Goal: Task Accomplishment & Management: Manage account settings

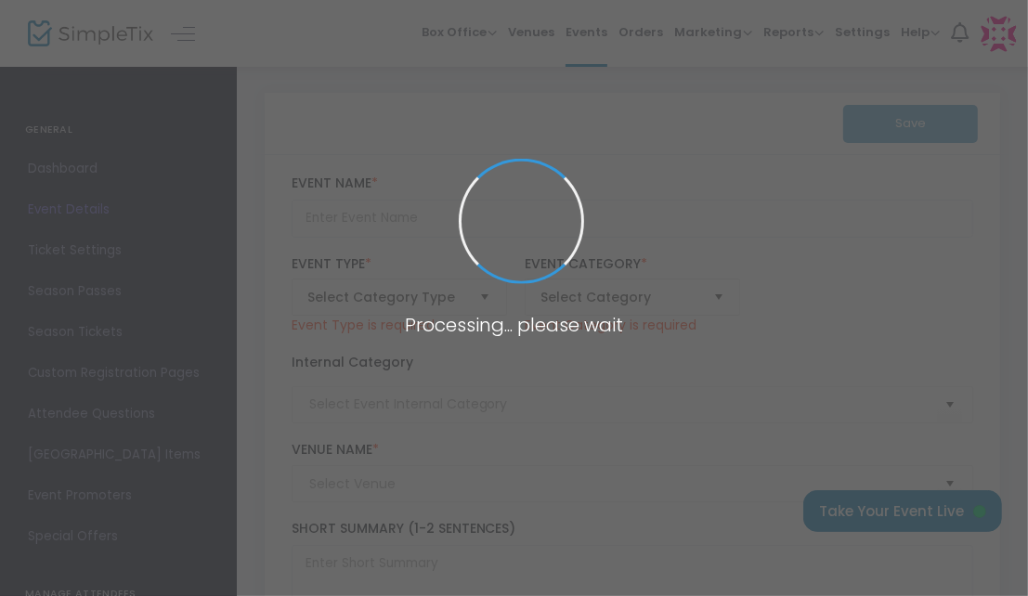
type input "LivingWorks ASIST, Applied Suicide Intervention Skills Training"
type textarea "Learn the skills to provide a suicide first-aid interventionLivingWorks ASIST i…"
type input "Register Now"
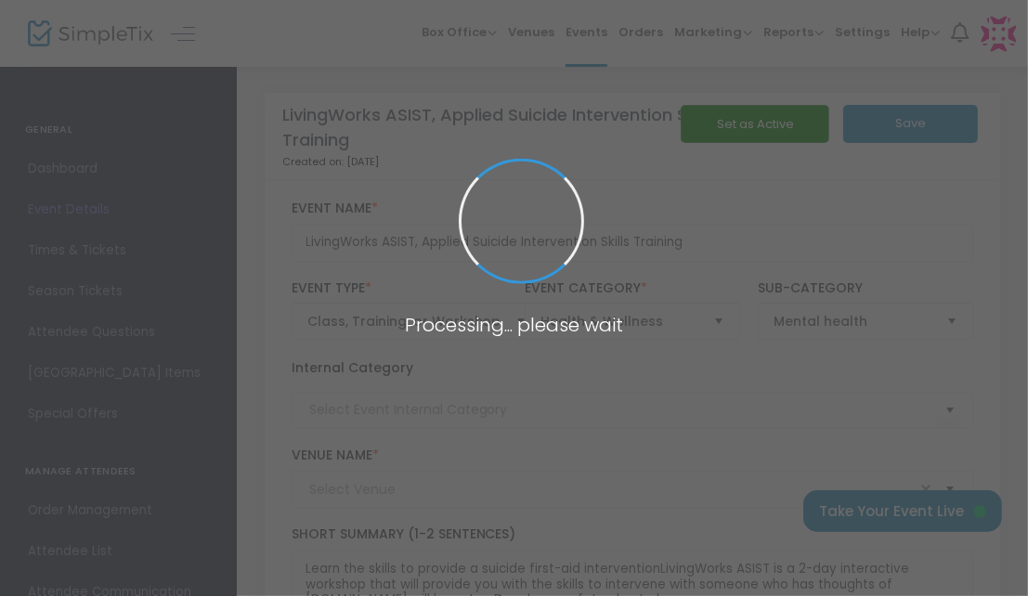
type input "[PERSON_NAME] DHS Office"
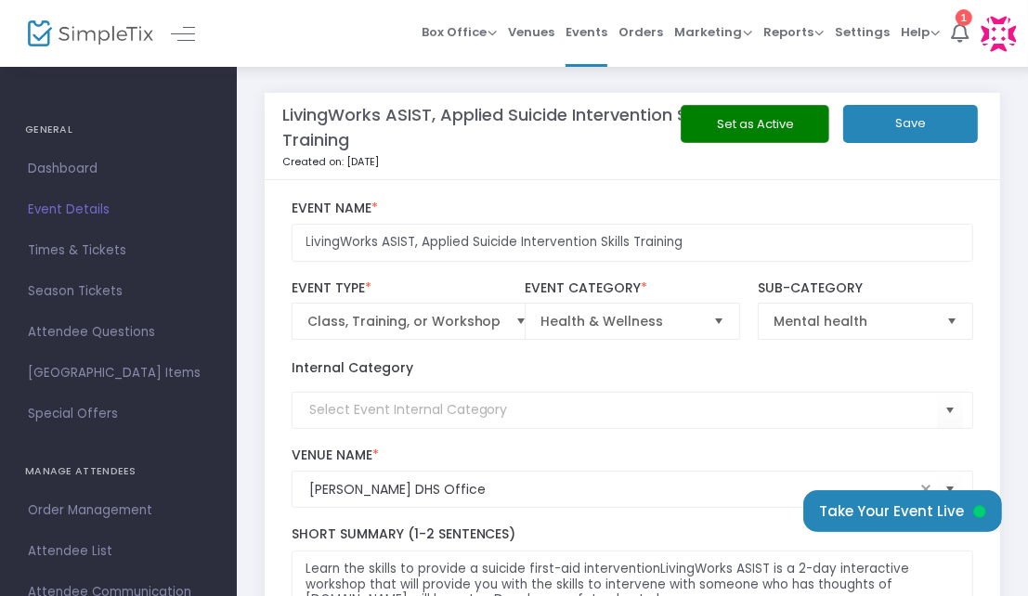
click at [798, 123] on button "Set as Active" at bounding box center [755, 124] width 149 height 38
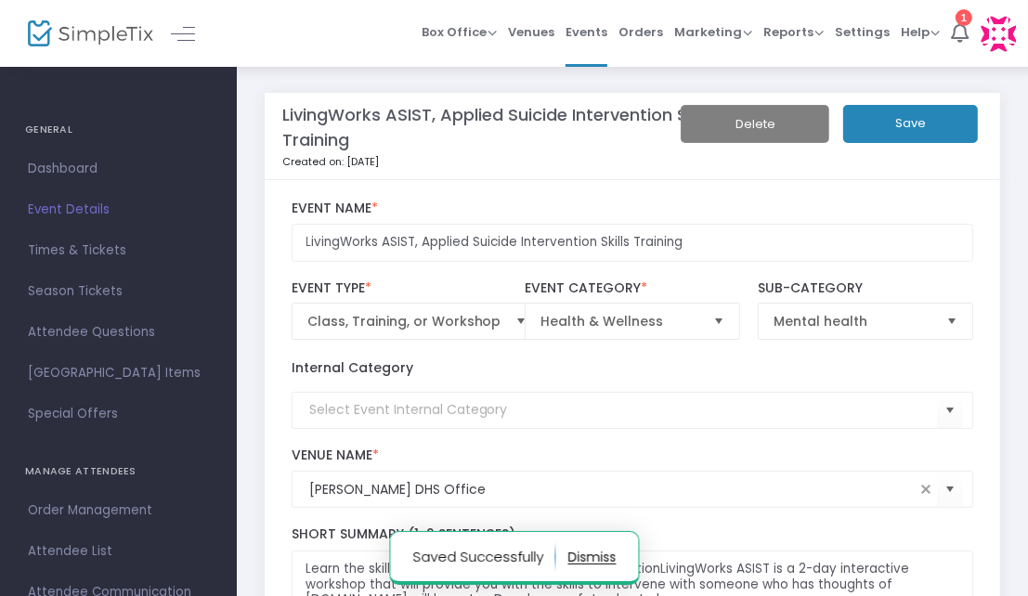
click at [584, 554] on button "button" at bounding box center [591, 557] width 48 height 30
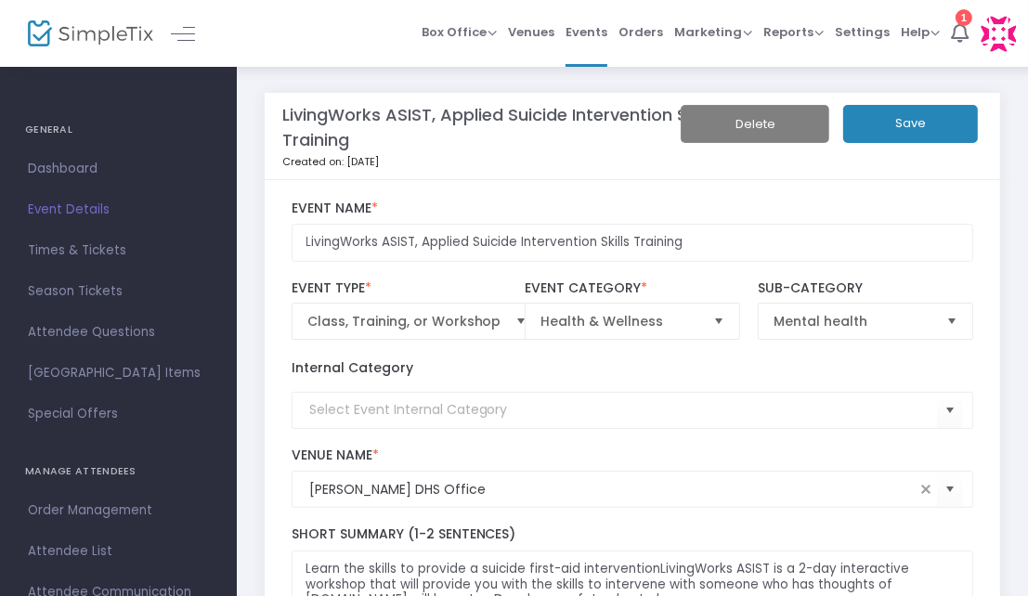
click at [920, 132] on button "Save" at bounding box center [910, 124] width 135 height 38
click at [915, 129] on button "Save" at bounding box center [910, 124] width 135 height 38
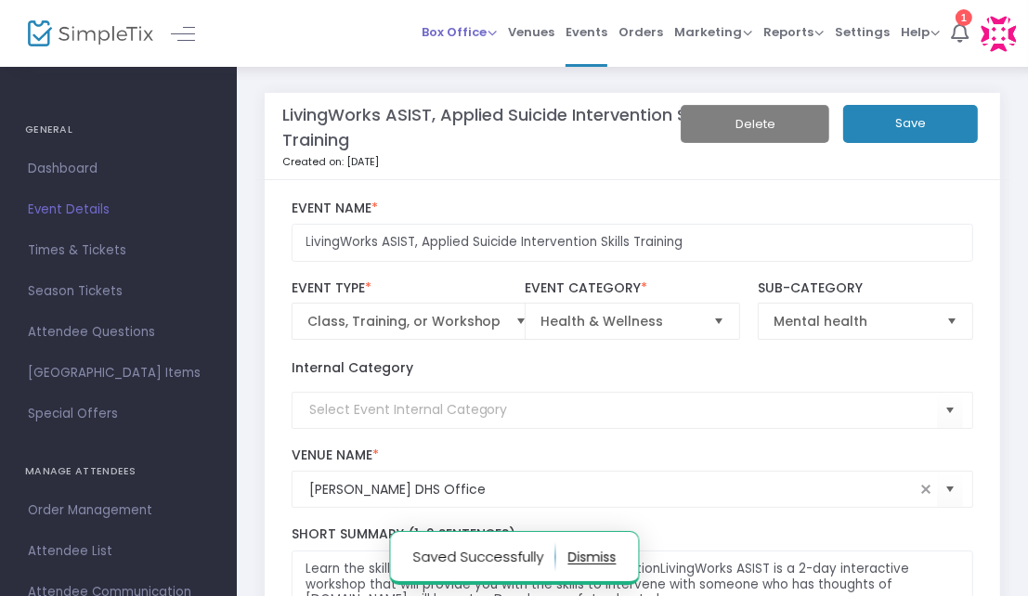
click at [460, 30] on span "Box Office" at bounding box center [458, 32] width 75 height 18
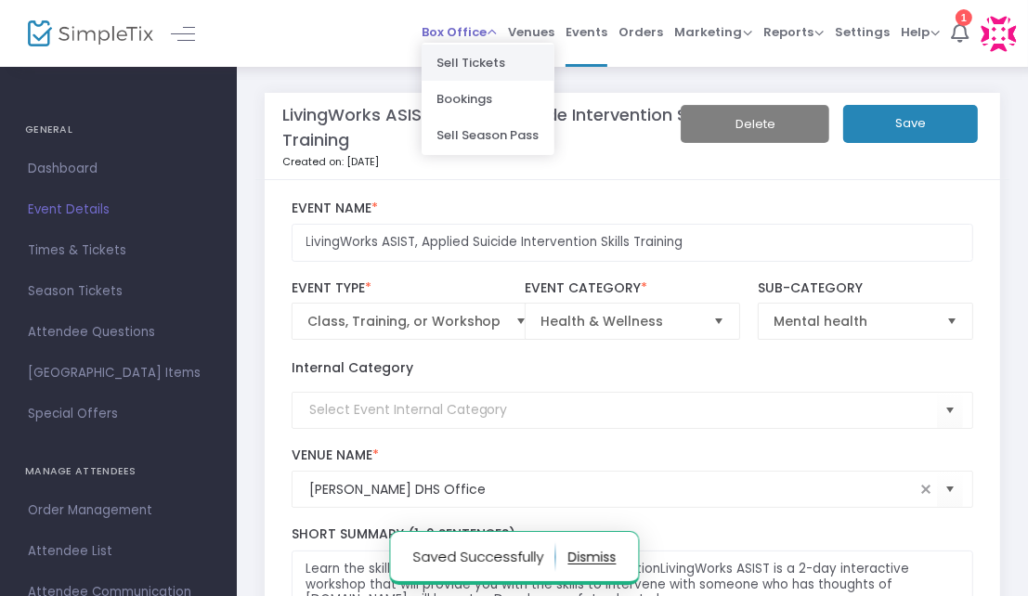
click at [463, 57] on li "Sell Tickets" at bounding box center [487, 63] width 133 height 36
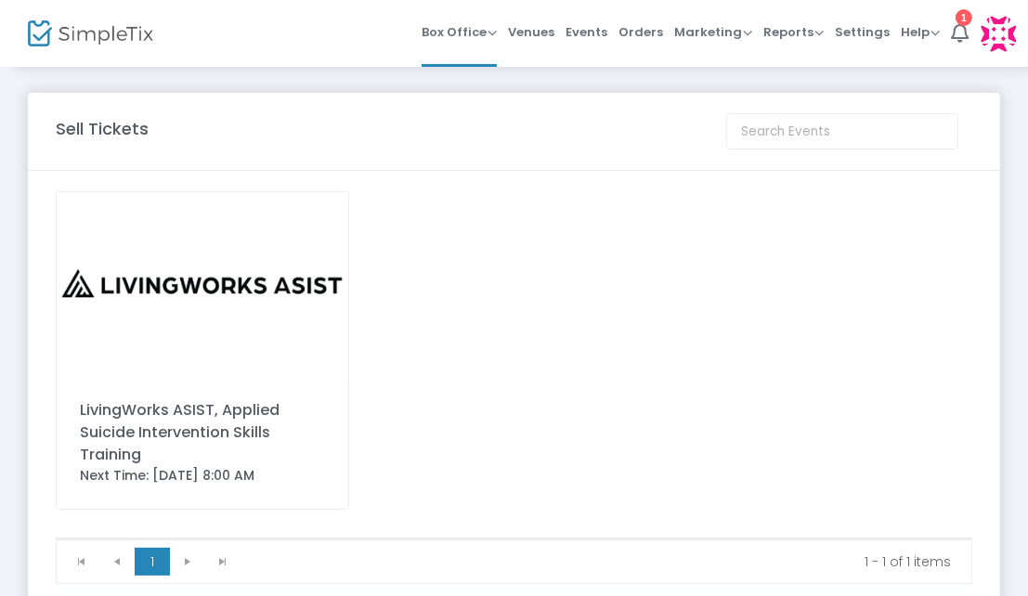
click at [162, 287] on img at bounding box center [203, 284] width 292 height 184
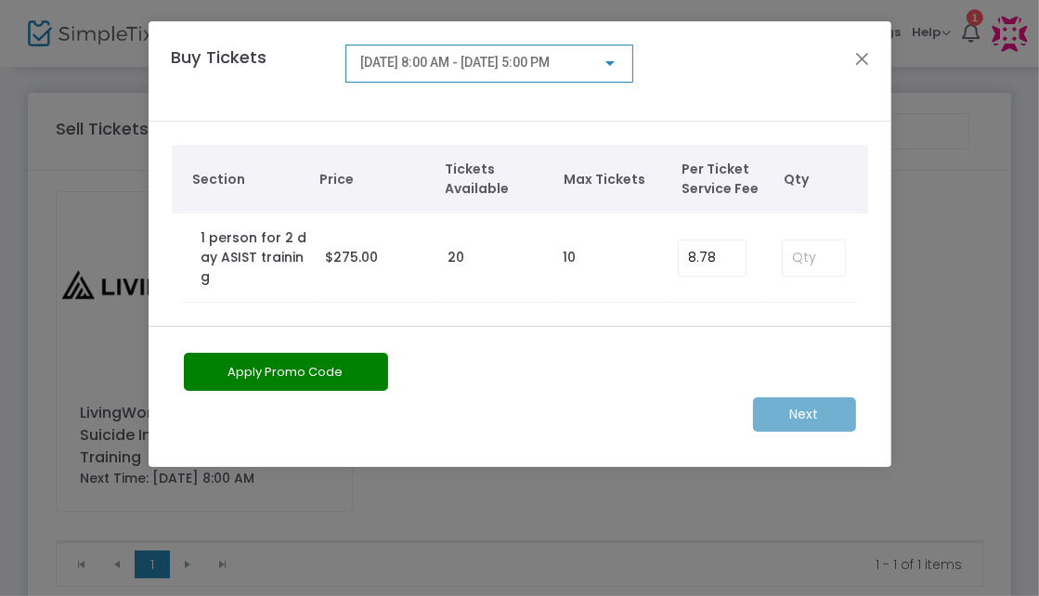
click at [613, 64] on div at bounding box center [609, 63] width 9 height 5
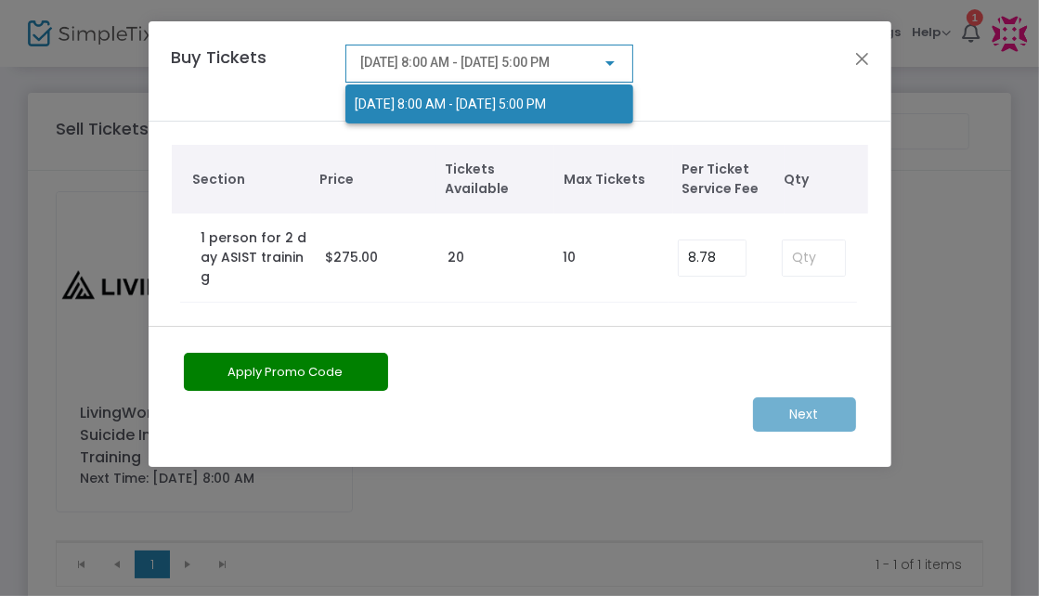
click at [867, 63] on div at bounding box center [519, 298] width 1039 height 596
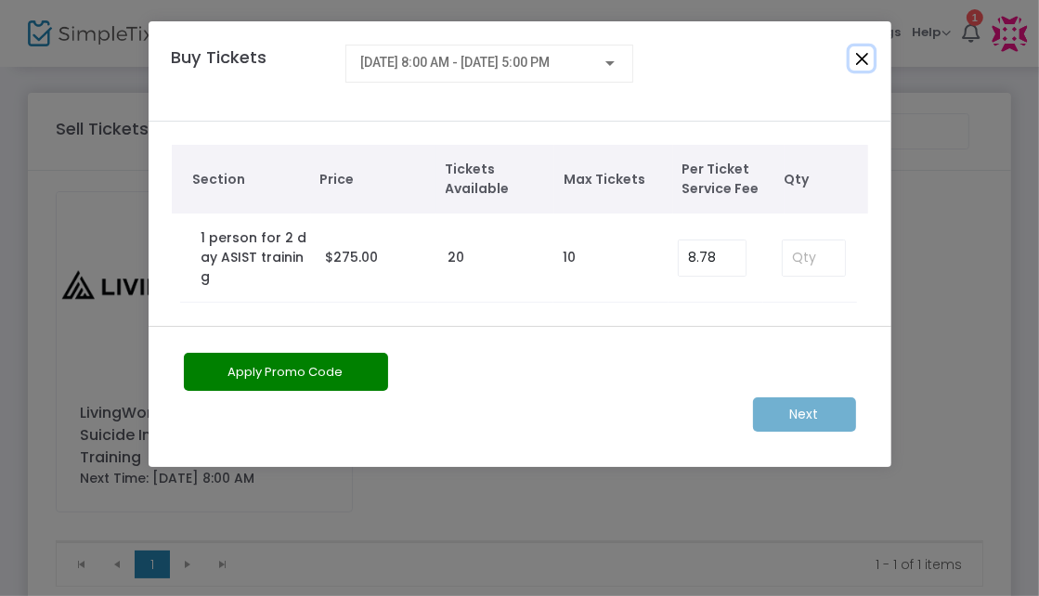
click at [865, 62] on button "Close" at bounding box center [861, 58] width 24 height 24
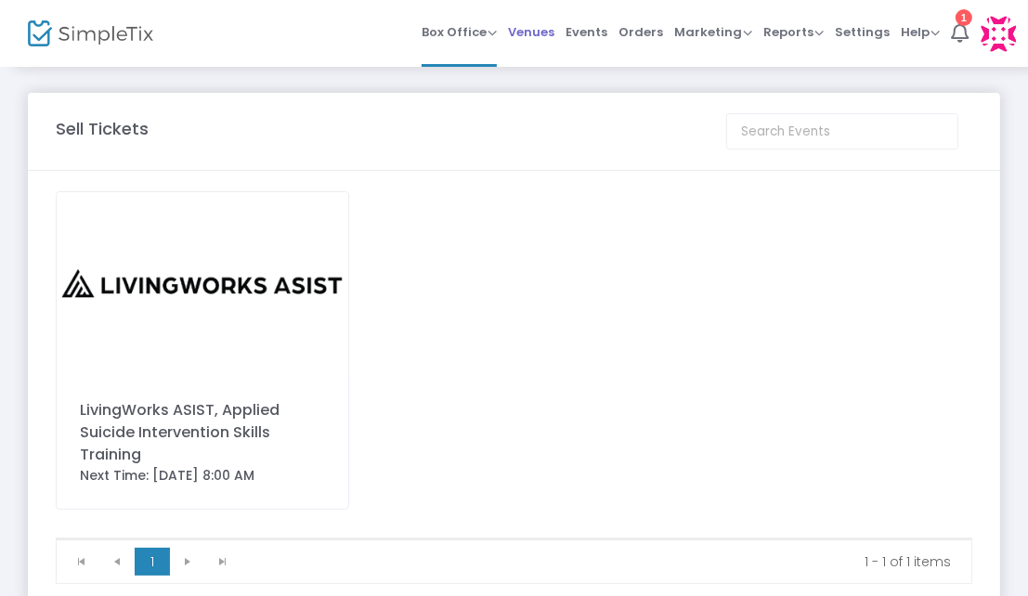
click at [549, 32] on span "Venues" at bounding box center [531, 31] width 46 height 47
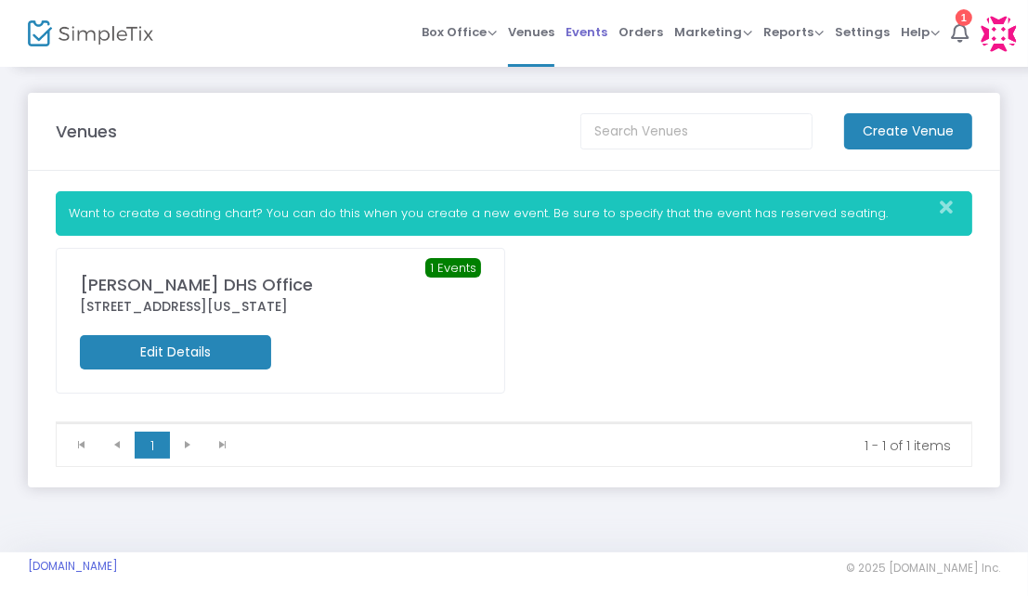
click at [598, 29] on span "Events" at bounding box center [586, 31] width 42 height 47
